Goal: Find specific page/section: Find specific page/section

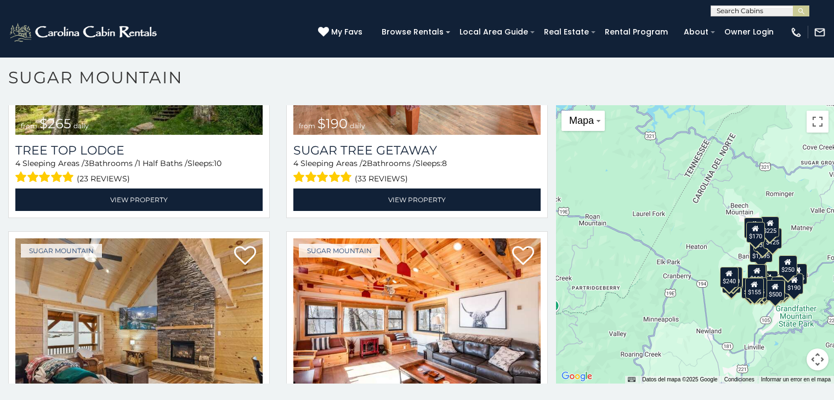
scroll to position [1236, 0]
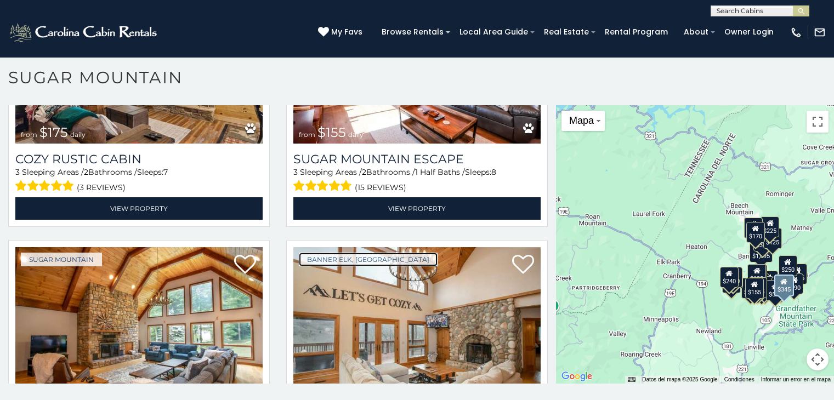
click at [341, 253] on link "Banner Elk, [GEOGRAPHIC_DATA]" at bounding box center [368, 260] width 139 height 14
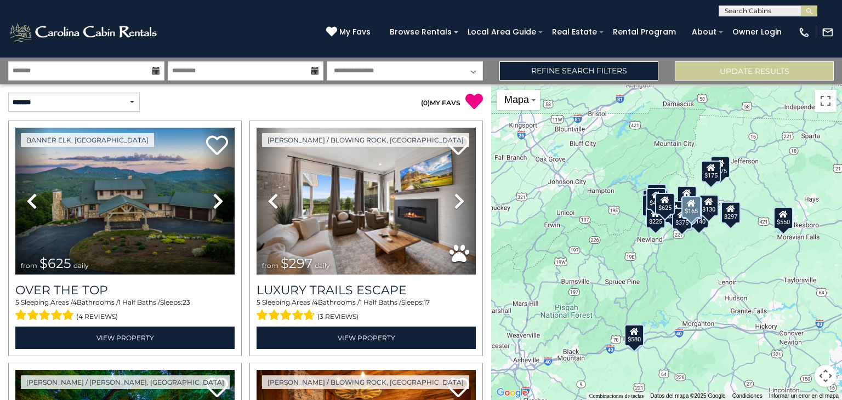
scroll to position [3013, 0]
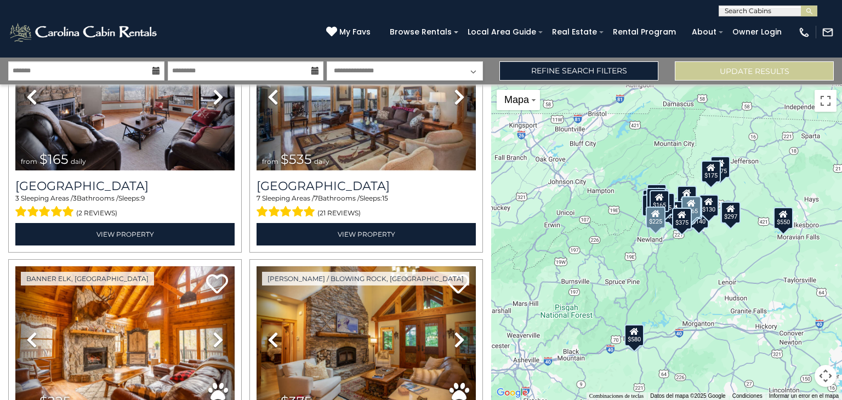
click at [15, 266] on link "Previous" at bounding box center [31, 339] width 33 height 147
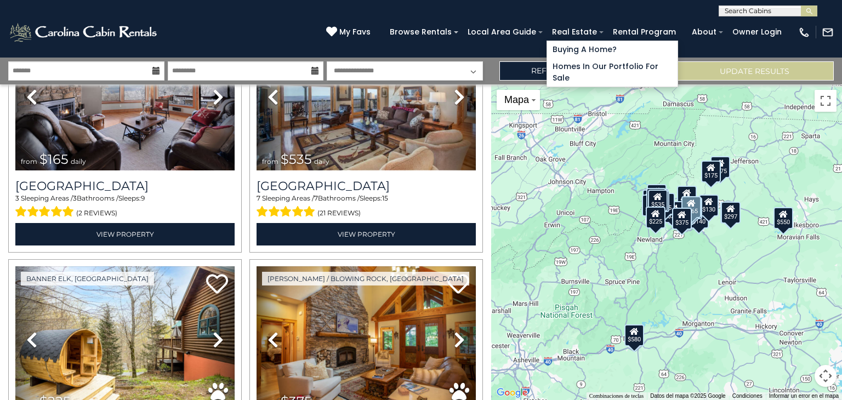
scroll to position [138, 0]
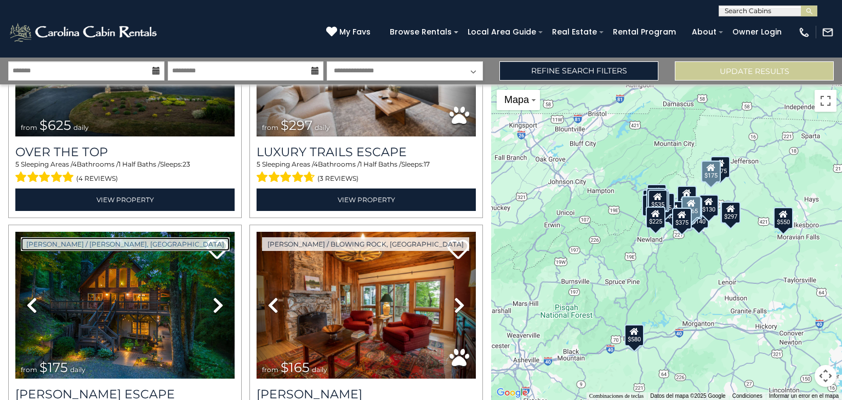
click at [43, 241] on link "Boone / Todd, NC" at bounding box center [125, 244] width 209 height 14
